Goal: Task Accomplishment & Management: Manage account settings

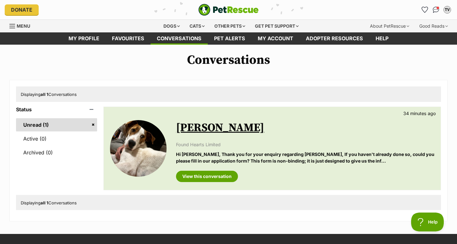
click at [146, 152] on img at bounding box center [138, 148] width 57 height 57
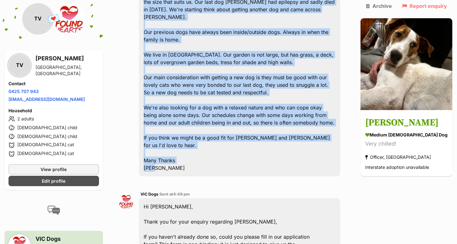
scroll to position [265, 0]
drag, startPoint x: 149, startPoint y: 94, endPoint x: 174, endPoint y: 115, distance: 32.8
click at [174, 115] on div "Hi I'd like to enquire about Hank. We're an active family of four. 2 adults and…" at bounding box center [239, 50] width 201 height 251
copy div "Hi I'd like to enquire about Hank. We're an active family of four. 2 adults and…"
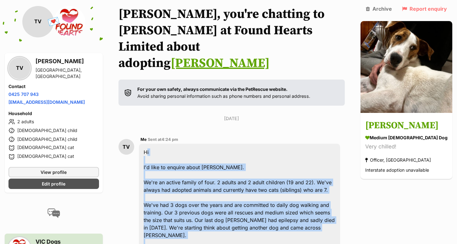
scroll to position [87, 0]
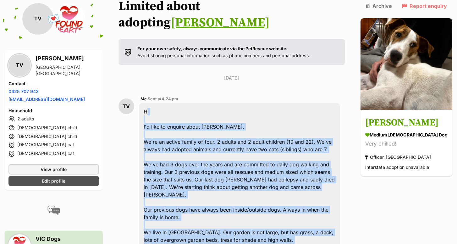
click at [46, 182] on span "Edit profile" at bounding box center [54, 181] width 24 height 7
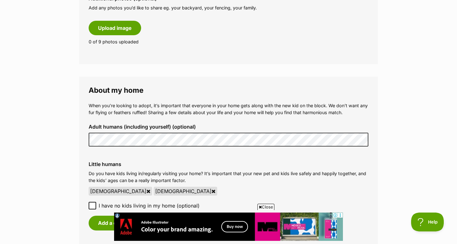
scroll to position [398, 0]
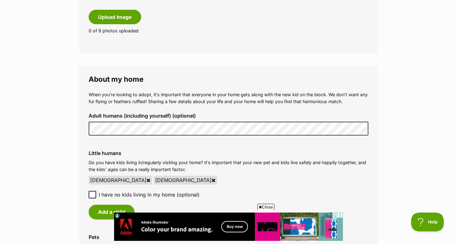
click at [154, 176] on div "19 year old" at bounding box center [185, 180] width 63 height 9
click at [212, 178] on icon at bounding box center [214, 180] width 4 height 5
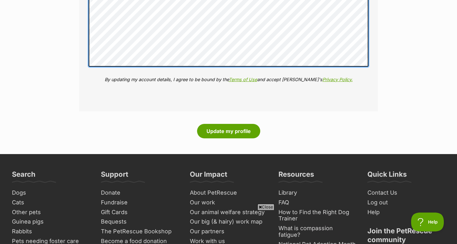
scroll to position [1014, 0]
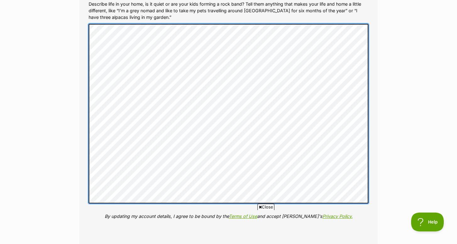
scroll to position [832, 0]
click at [87, 37] on div "More about me (optional) Help the rescue organisation really get to know you, y…" at bounding box center [229, 103] width 290 height 261
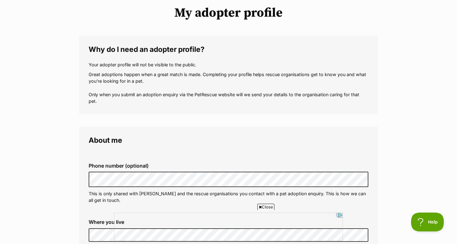
scroll to position [54, 0]
click at [171, 91] on p "Great adoptions happen when a great match is made. Completing your profile help…" at bounding box center [229, 88] width 280 height 34
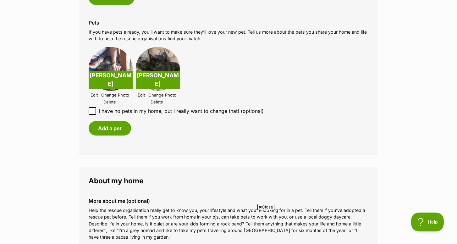
scroll to position [621, 0]
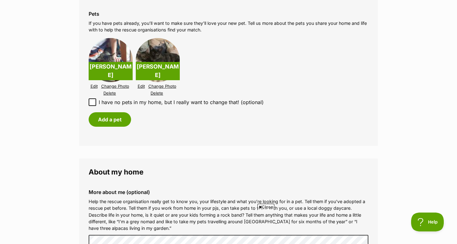
click at [159, 48] on img at bounding box center [158, 60] width 44 height 44
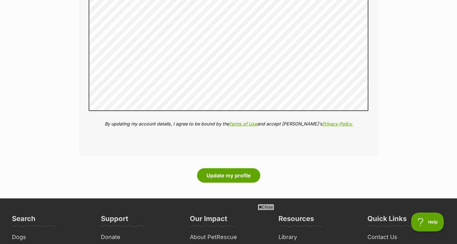
scroll to position [910, 0]
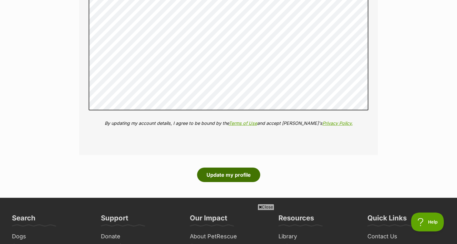
click at [227, 168] on button "Update my profile" at bounding box center [228, 175] width 63 height 14
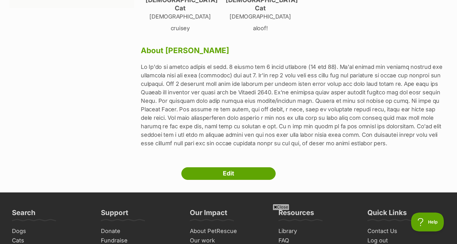
scroll to position [183, 0]
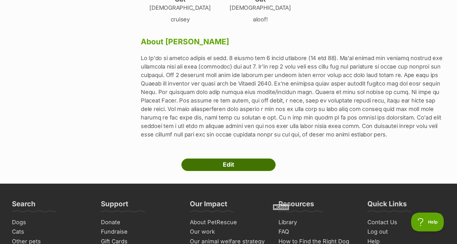
click at [226, 158] on link "Edit" at bounding box center [228, 164] width 94 height 13
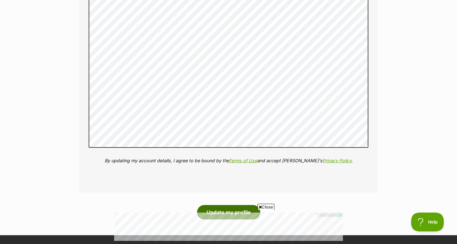
click at [216, 206] on button "Update my profile" at bounding box center [228, 212] width 63 height 14
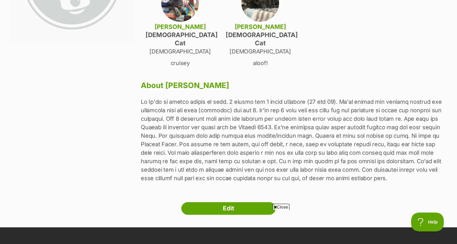
scroll to position [192, 0]
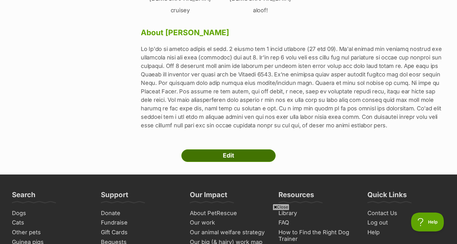
click at [245, 149] on link "Edit" at bounding box center [228, 155] width 94 height 13
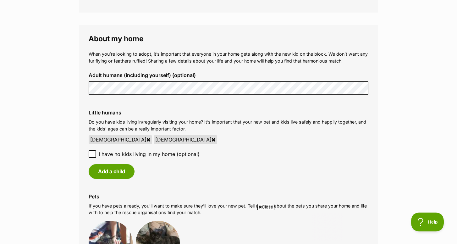
click at [212, 137] on icon at bounding box center [214, 139] width 4 height 5
click at [96, 150] on label "I have no kids living in my home (optional)" at bounding box center [229, 154] width 280 height 8
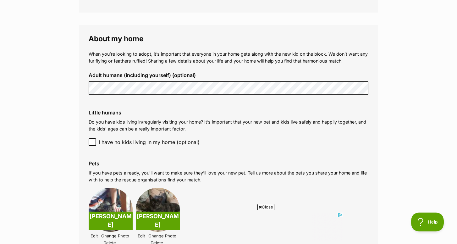
click at [328, 129] on div "Little humans Do you have kids living in/regularly visiting your home? It’s imp…" at bounding box center [229, 128] width 290 height 46
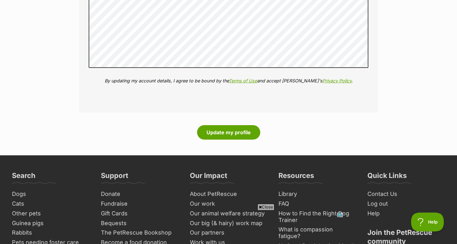
scroll to position [936, 0]
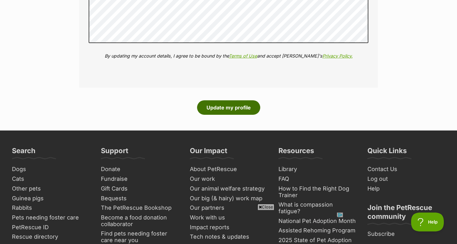
click at [244, 100] on button "Update my profile" at bounding box center [228, 107] width 63 height 14
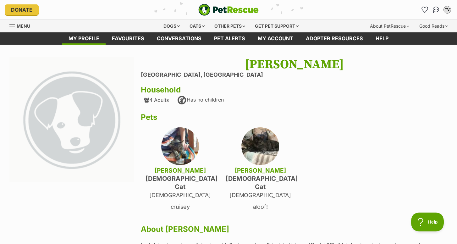
click at [178, 150] on img at bounding box center [180, 146] width 38 height 38
click at [121, 37] on link "Favourites" at bounding box center [128, 38] width 45 height 12
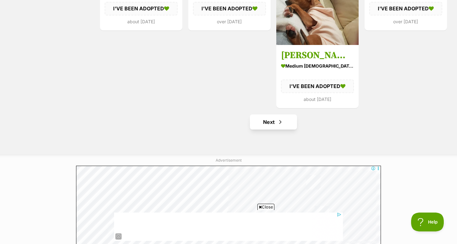
scroll to position [772, 0]
click at [275, 123] on link "Next" at bounding box center [273, 121] width 47 height 15
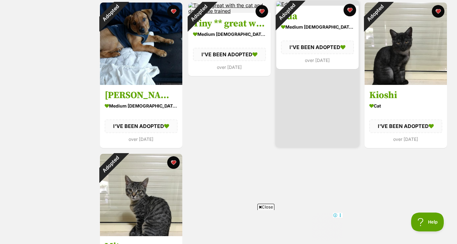
scroll to position [278, 0]
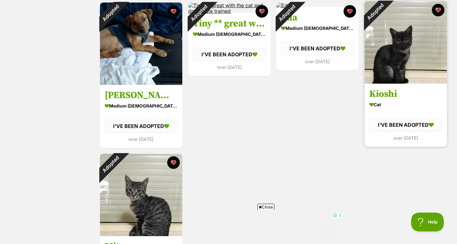
click at [386, 22] on div "Adopted" at bounding box center [375, 11] width 21 height 21
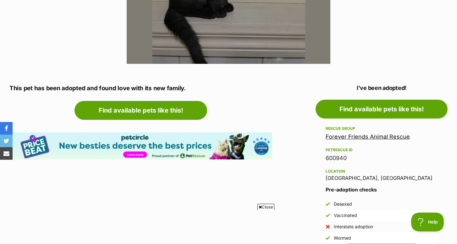
scroll to position [248, 0]
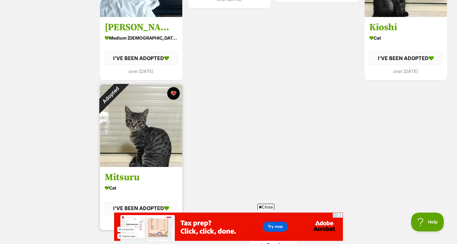
scroll to position [346, 0]
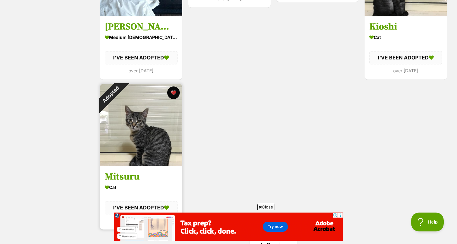
click at [121, 105] on div "Adopted" at bounding box center [110, 94] width 21 height 21
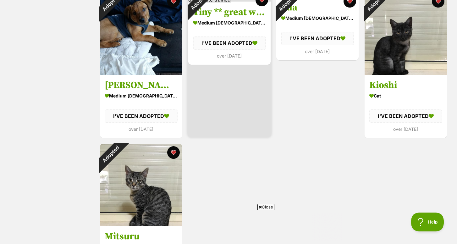
click at [209, 12] on div "Adopted" at bounding box center [198, 1] width 21 height 21
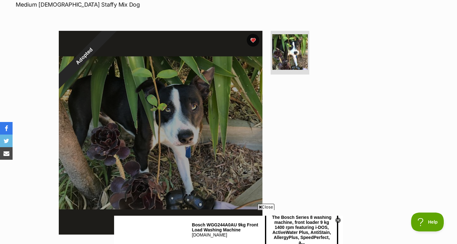
scroll to position [111, 0]
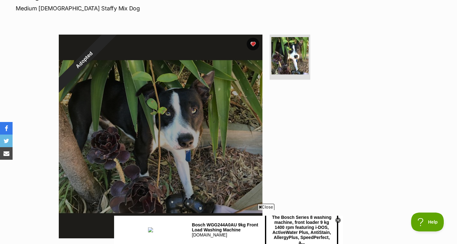
click at [285, 62] on img at bounding box center [289, 55] width 37 height 37
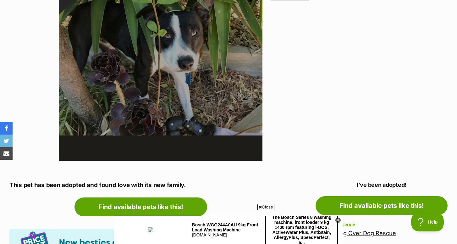
scroll to position [169, 0]
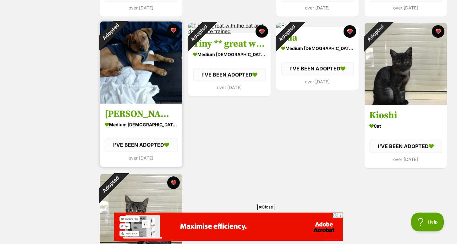
click at [121, 42] on div "Adopted" at bounding box center [110, 31] width 21 height 21
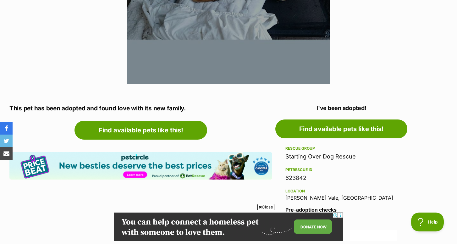
scroll to position [260, 0]
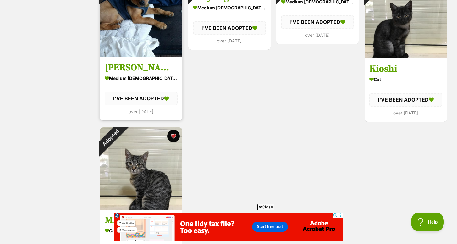
scroll to position [305, 0]
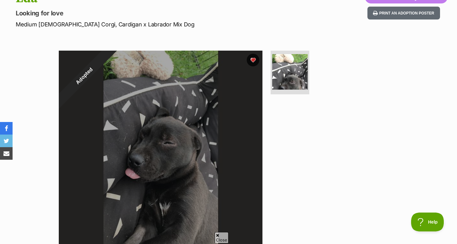
scroll to position [80, 0]
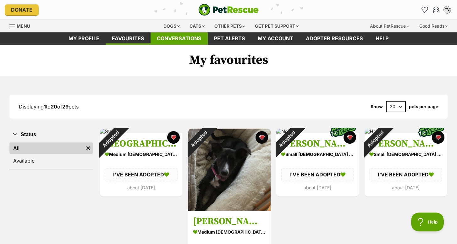
click at [171, 42] on link "Conversations" at bounding box center [179, 38] width 57 height 12
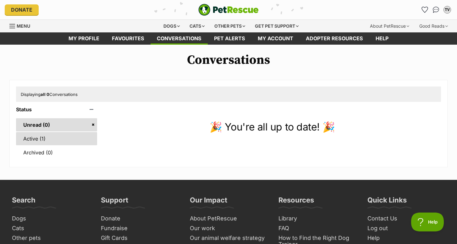
click at [29, 137] on link "Active (1)" at bounding box center [56, 138] width 81 height 13
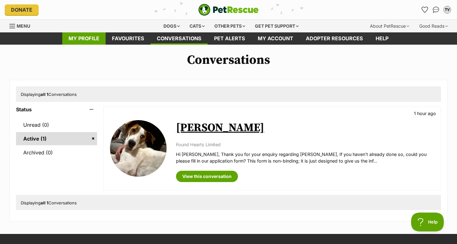
click at [88, 34] on link "My profile" at bounding box center [83, 38] width 43 height 12
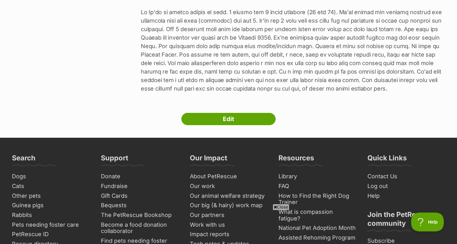
scroll to position [260, 0]
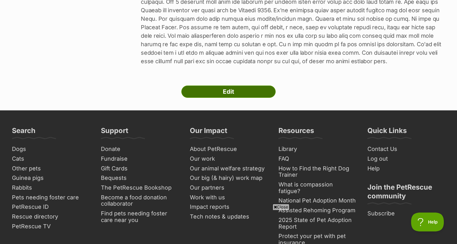
click at [233, 85] on link "Edit" at bounding box center [228, 91] width 94 height 13
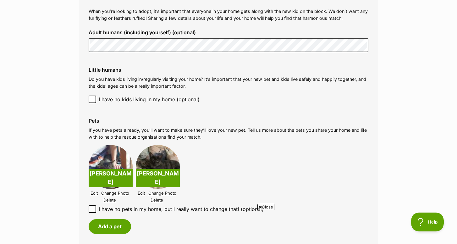
click at [95, 191] on link "Edit" at bounding box center [94, 193] width 7 height 5
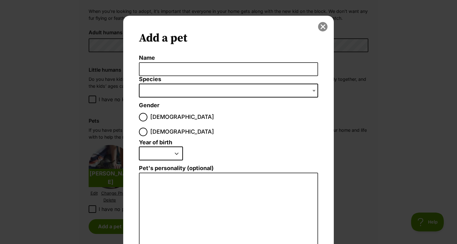
click at [325, 30] on button "close" at bounding box center [322, 26] width 9 height 9
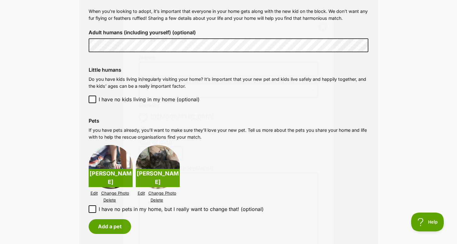
scroll to position [481, 0]
click at [142, 191] on link "Edit" at bounding box center [141, 193] width 7 height 5
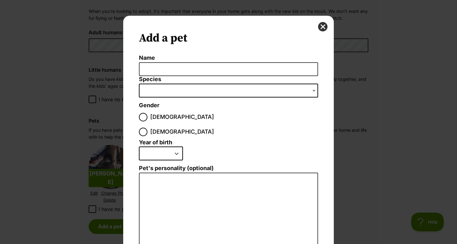
scroll to position [0, 0]
click at [321, 31] on div "Add a pet Name Species Bird Cat Dog Farm Animal Ferret Guinea Pig Horse Rabbit …" at bounding box center [228, 183] width 211 height 335
click at [323, 30] on button "close" at bounding box center [322, 26] width 9 height 9
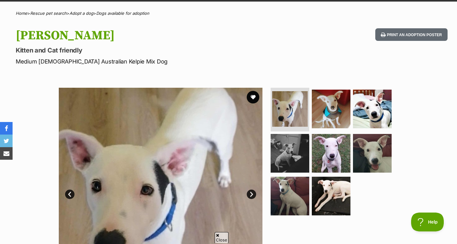
scroll to position [43, 0]
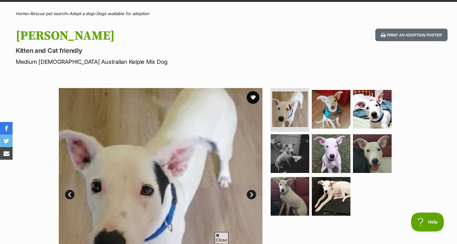
click at [249, 196] on link "Next" at bounding box center [251, 194] width 9 height 9
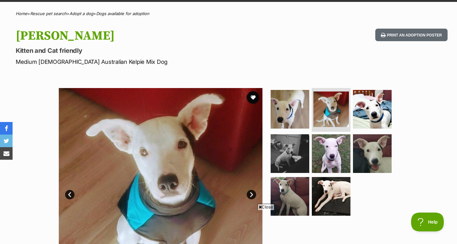
scroll to position [0, 0]
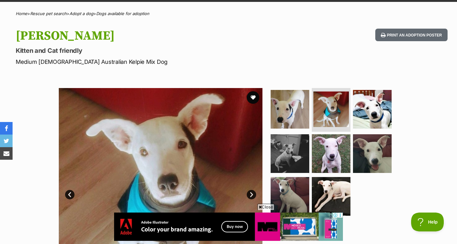
click at [249, 196] on link "Next" at bounding box center [251, 194] width 9 height 9
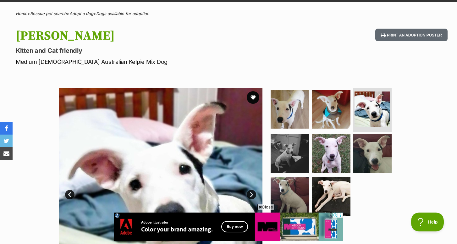
click at [249, 196] on link "Next" at bounding box center [251, 194] width 9 height 9
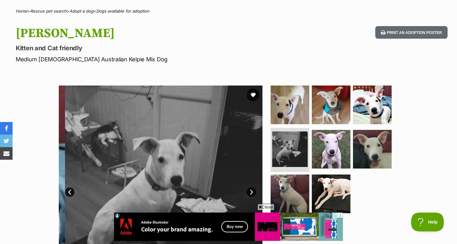
scroll to position [45, 0]
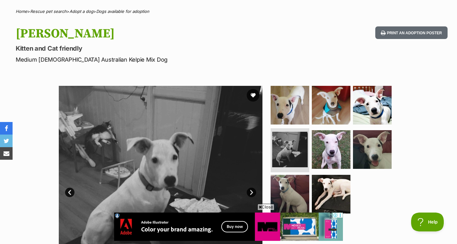
click at [249, 196] on img at bounding box center [161, 188] width 204 height 204
click at [289, 146] on img at bounding box center [289, 149] width 37 height 37
click at [338, 148] on img at bounding box center [331, 149] width 41 height 41
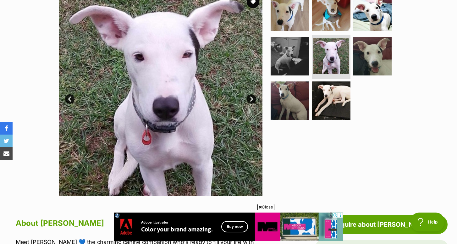
scroll to position [129, 0]
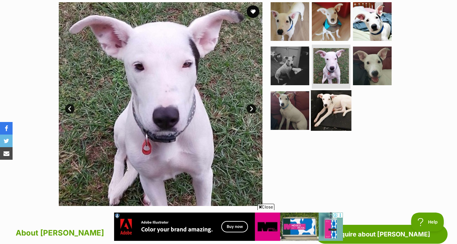
click at [320, 114] on img at bounding box center [331, 110] width 41 height 41
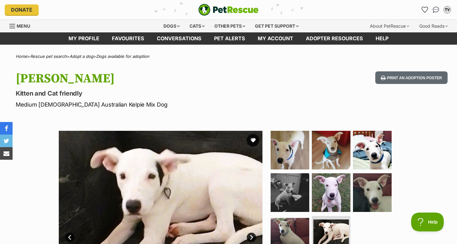
scroll to position [0, 0]
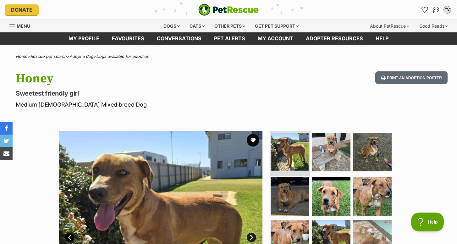
click at [284, 153] on img at bounding box center [289, 151] width 37 height 37
click at [254, 236] on link "Next" at bounding box center [251, 237] width 9 height 9
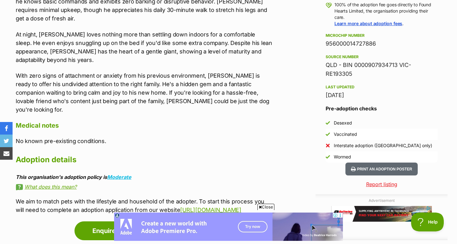
scroll to position [479, 0]
